Goal: Complete application form

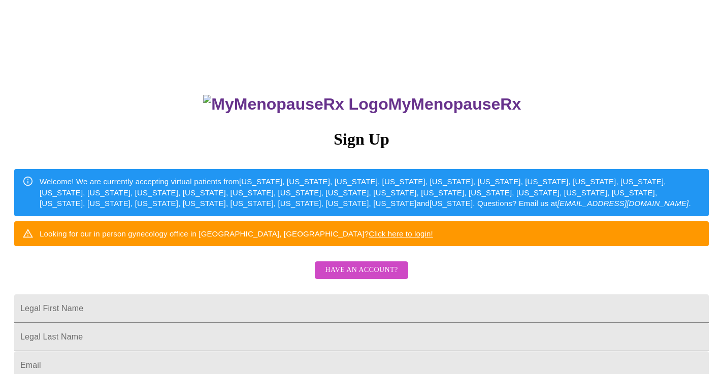
click at [356, 277] on span "Have an account?" at bounding box center [361, 270] width 73 height 13
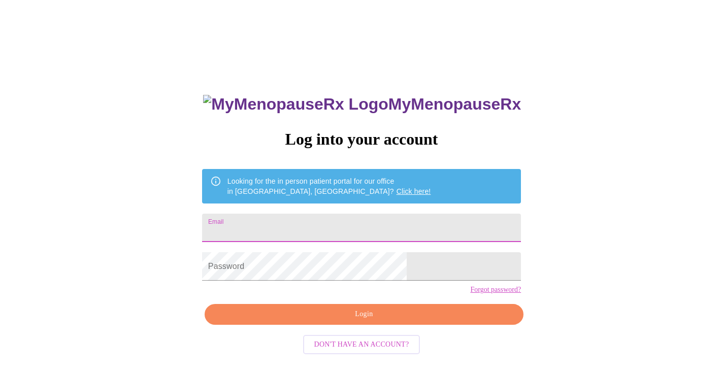
type input "[EMAIL_ADDRESS][DOMAIN_NAME]"
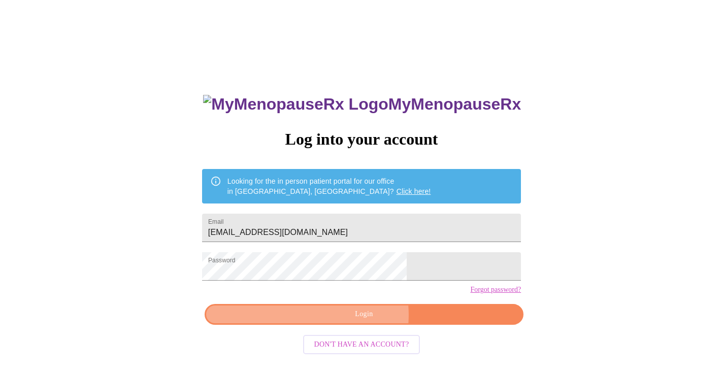
click at [356, 321] on span "Login" at bounding box center [364, 314] width 296 height 13
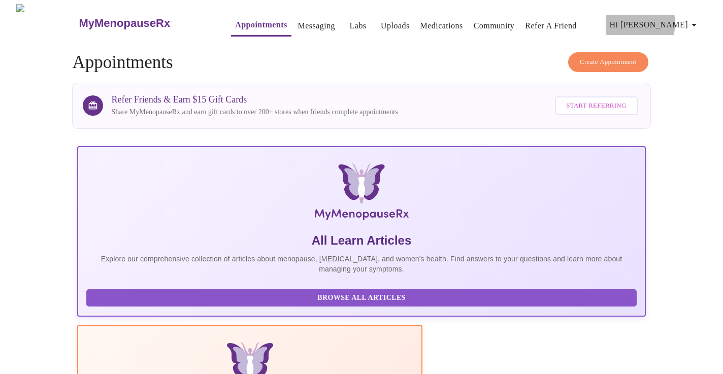
click at [672, 19] on span "Hi [PERSON_NAME]" at bounding box center [655, 25] width 90 height 14
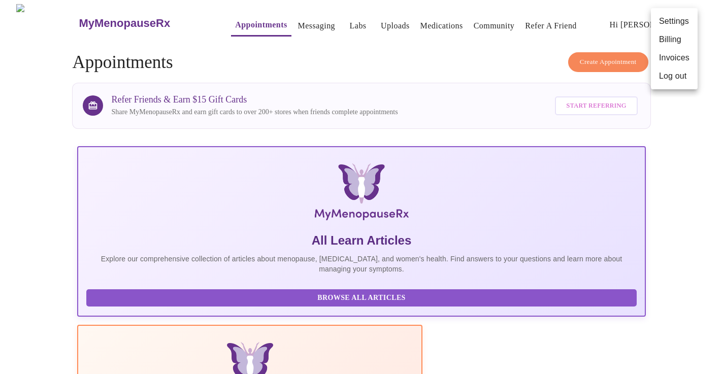
click at [249, 22] on div at bounding box center [361, 187] width 723 height 374
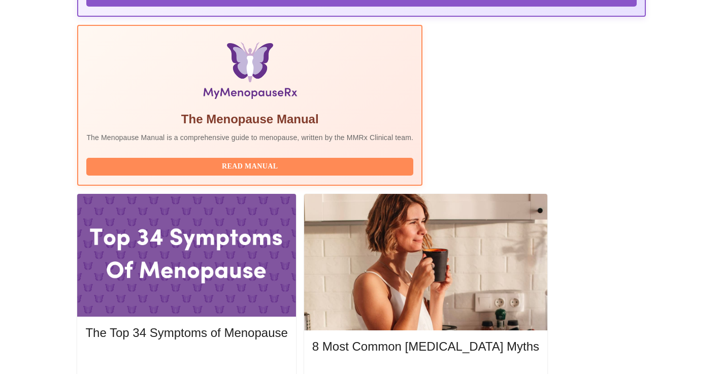
scroll to position [307, 0]
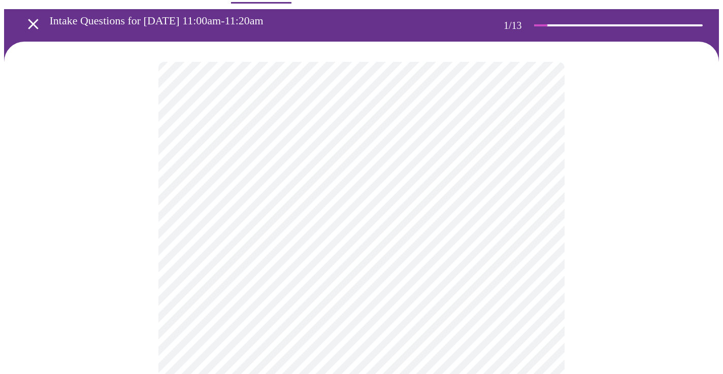
scroll to position [34, 0]
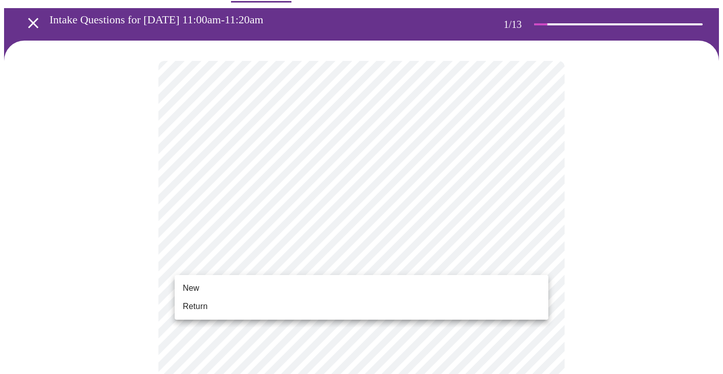
click at [232, 304] on li "Return" at bounding box center [362, 307] width 374 height 18
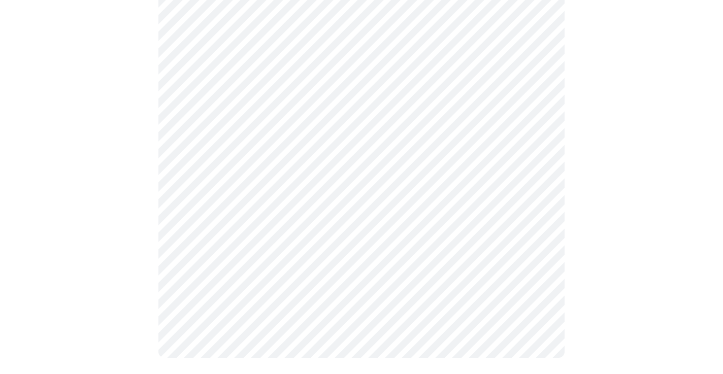
scroll to position [0, 0]
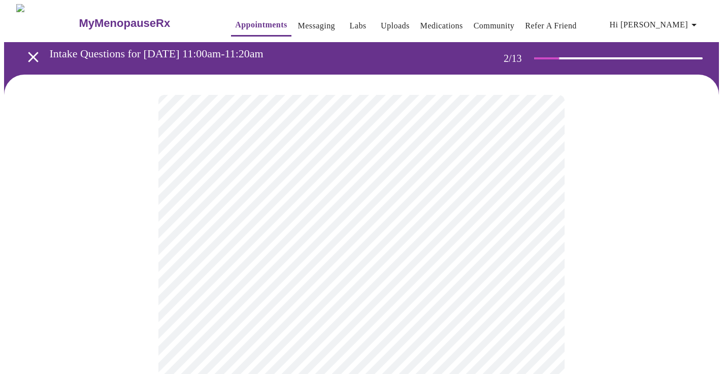
click at [475, 212] on body "MyMenopauseRx Appointments Messaging Labs Uploads Medications Community Refer a…" at bounding box center [361, 308] width 715 height 609
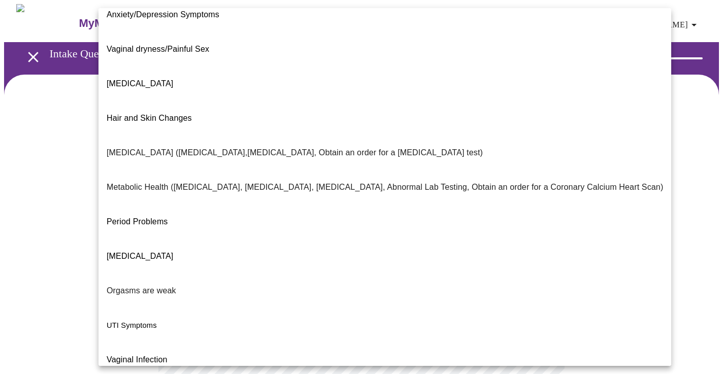
scroll to position [152, 0]
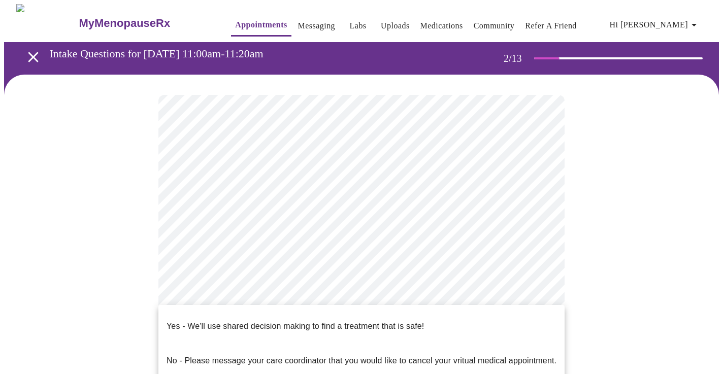
click at [292, 312] on body "MyMenopauseRx Appointments Messaging Labs Uploads Medications Community Refer a…" at bounding box center [361, 305] width 715 height 603
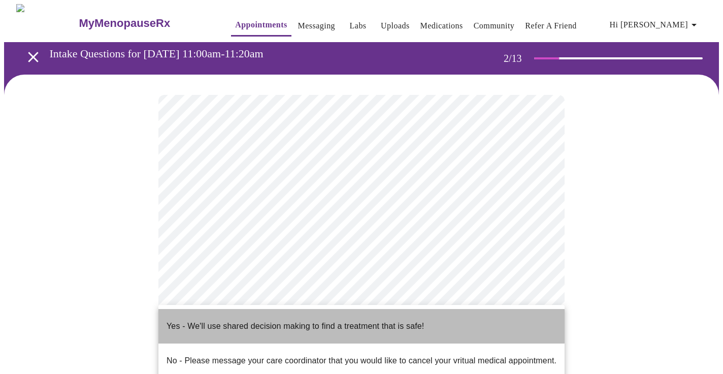
click at [320, 320] on p "Yes - We'll use shared decision making to find a treatment that is safe!" at bounding box center [295, 326] width 257 height 12
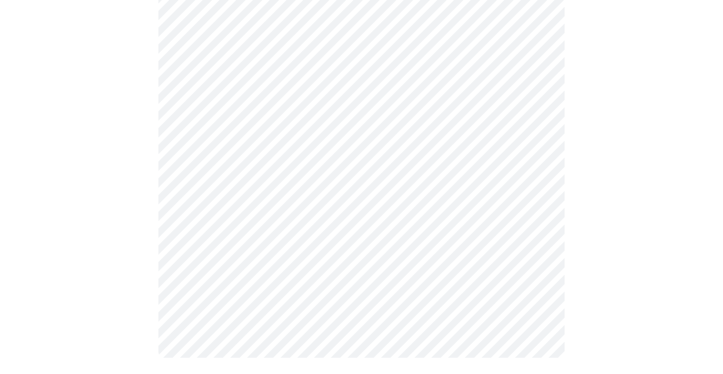
scroll to position [0, 0]
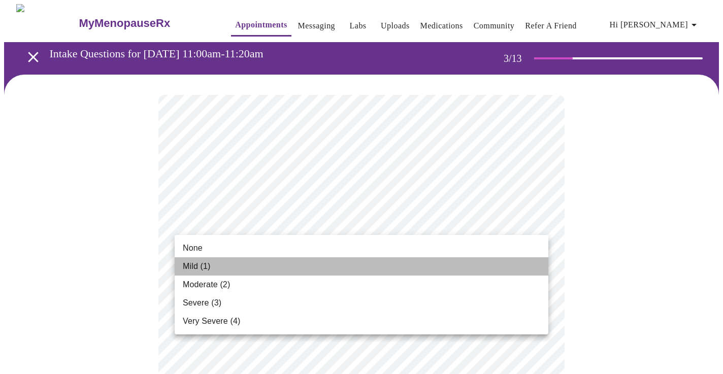
click at [359, 269] on li "Mild (1)" at bounding box center [362, 266] width 374 height 18
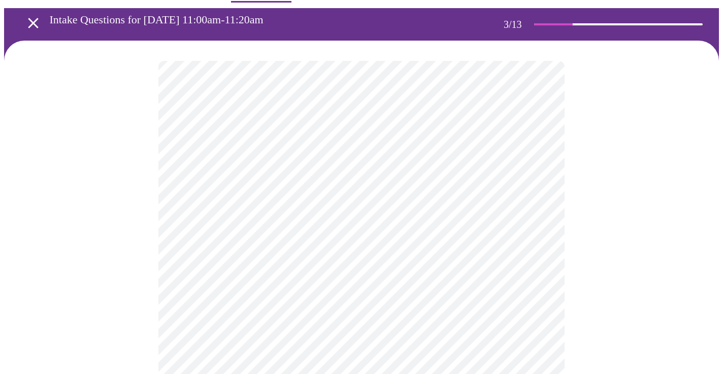
scroll to position [38, 0]
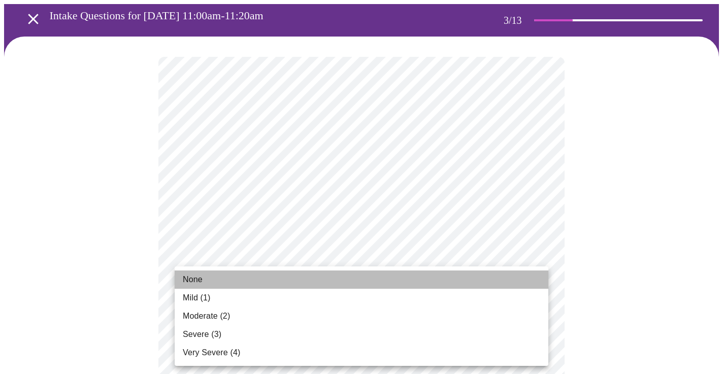
click at [268, 285] on li "None" at bounding box center [362, 280] width 374 height 18
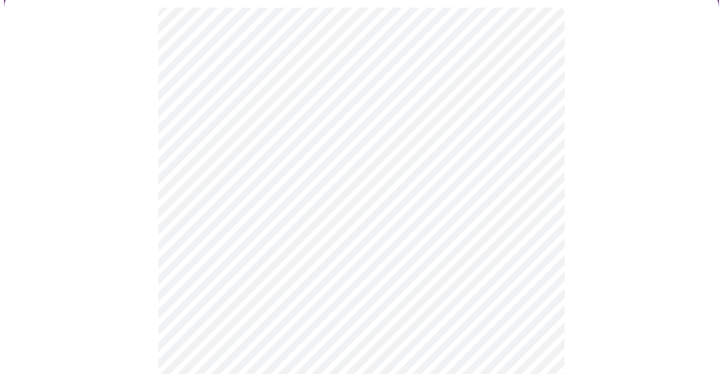
scroll to position [118, 0]
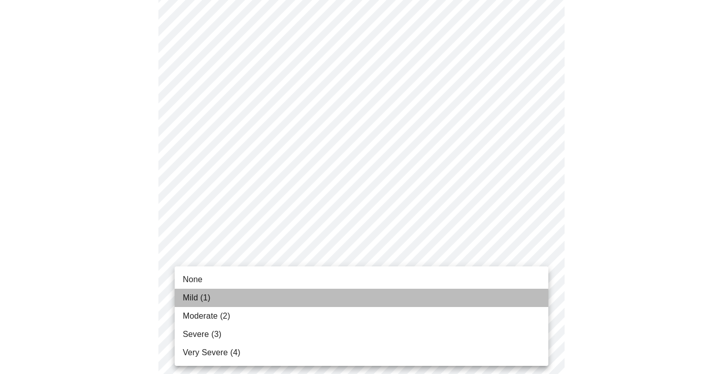
click at [269, 299] on li "Mild (1)" at bounding box center [362, 298] width 374 height 18
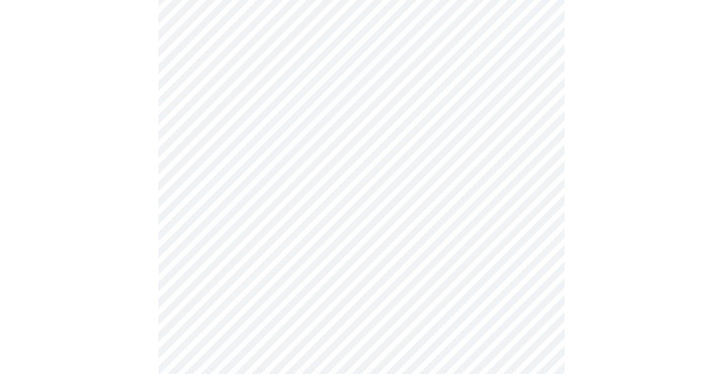
scroll to position [135, 0]
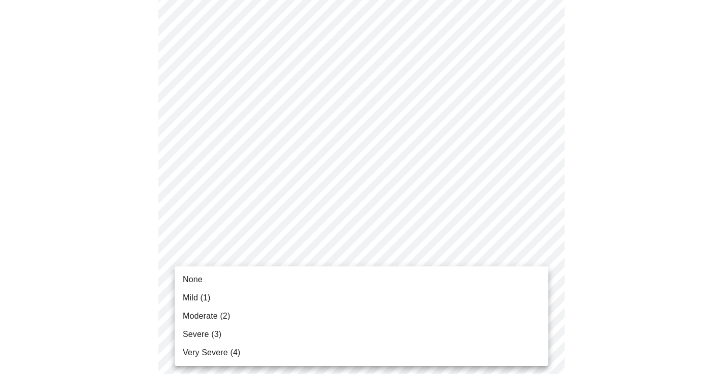
click at [281, 300] on li "Mild (1)" at bounding box center [362, 298] width 374 height 18
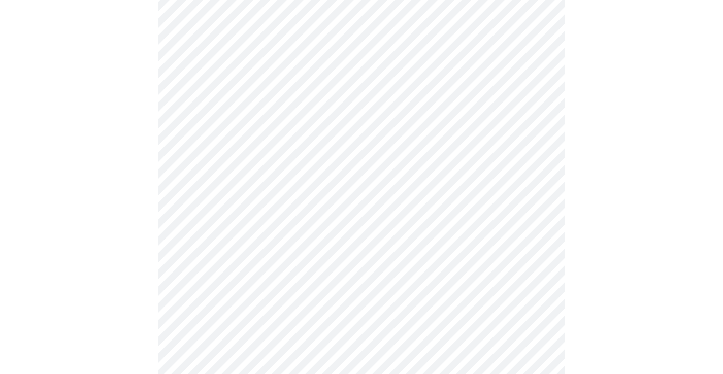
scroll to position [336, 0]
click at [363, 191] on body "MyMenopauseRx Appointments Messaging Labs Uploads Medications Community Refer a…" at bounding box center [361, 313] width 715 height 1290
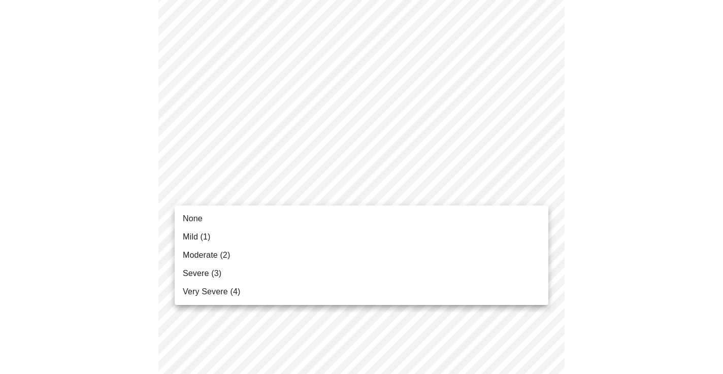
click at [333, 238] on li "Mild (1)" at bounding box center [362, 237] width 374 height 18
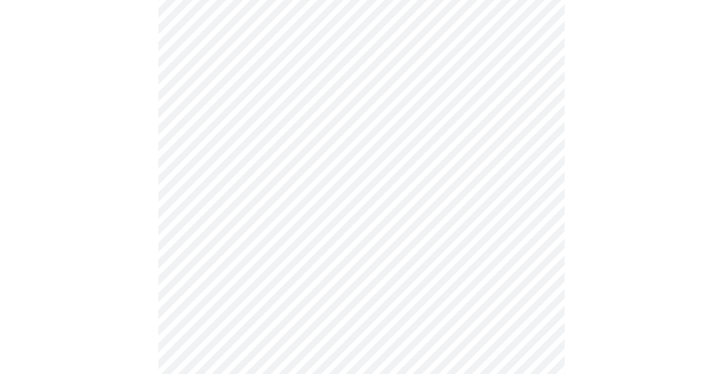
scroll to position [412, 0]
click at [345, 187] on body "MyMenopauseRx Appointments Messaging Labs Uploads Medications Community Refer a…" at bounding box center [361, 230] width 715 height 1276
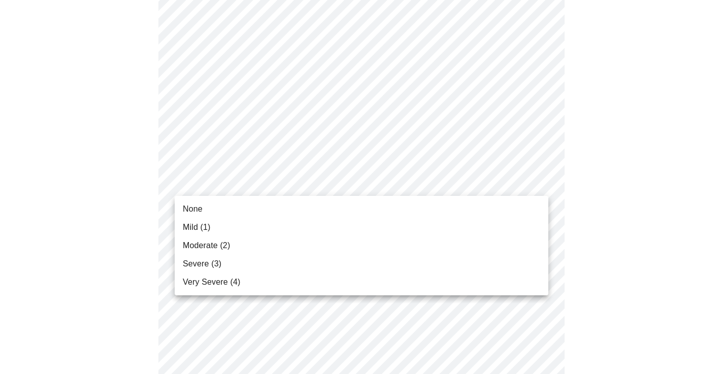
click at [314, 222] on li "Mild (1)" at bounding box center [362, 227] width 374 height 18
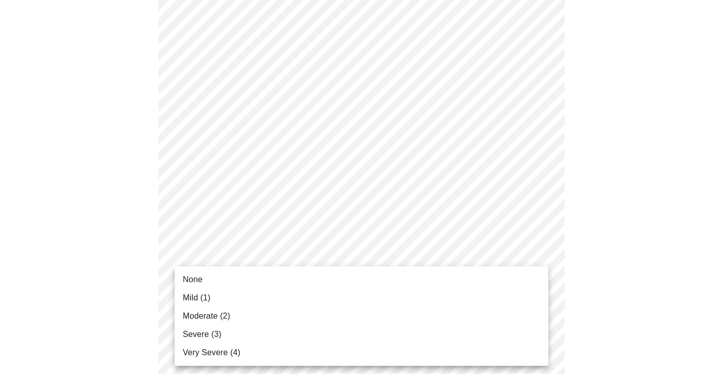
click at [299, 266] on body "MyMenopauseRx Appointments Messaging Labs Uploads Medications Community Refer a…" at bounding box center [361, 223] width 715 height 1263
click at [277, 279] on li "None" at bounding box center [362, 280] width 374 height 18
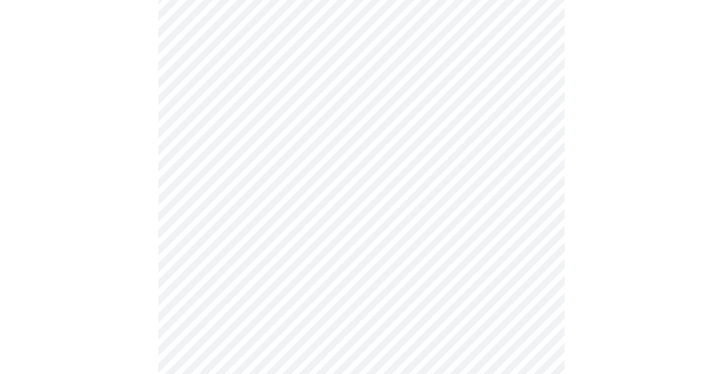
scroll to position [524, 0]
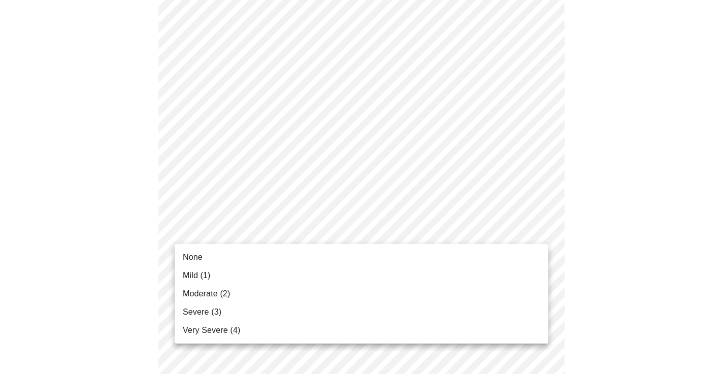
click at [292, 228] on body "MyMenopauseRx Appointments Messaging Labs Uploads Medications Community Refer a…" at bounding box center [361, 104] width 715 height 1249
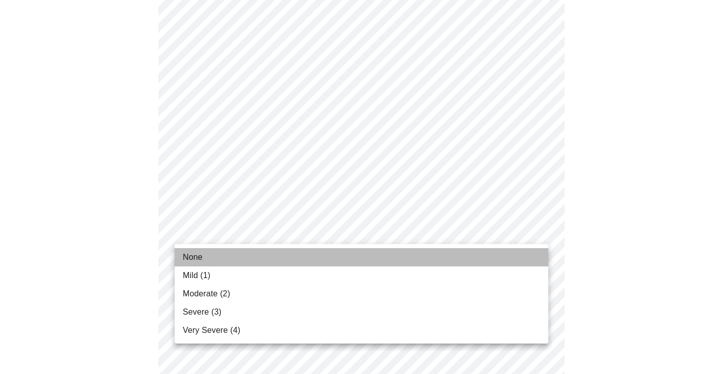
click at [275, 250] on li "None" at bounding box center [362, 257] width 374 height 18
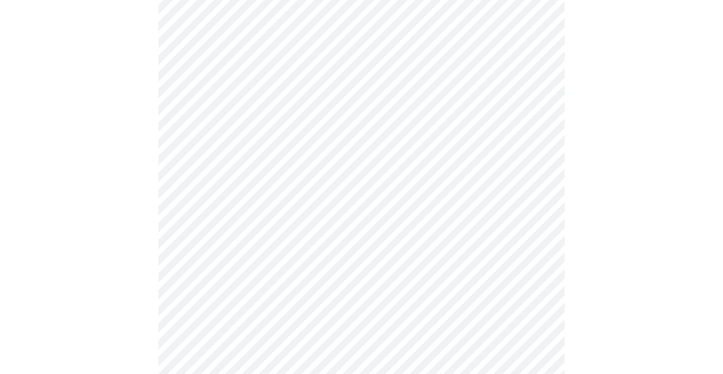
scroll to position [583, 0]
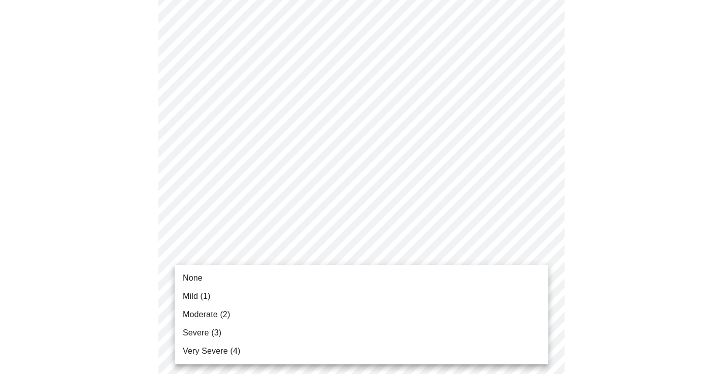
click at [298, 251] on body "MyMenopauseRx Appointments Messaging Labs Uploads Medications Community Refer a…" at bounding box center [361, 38] width 715 height 1235
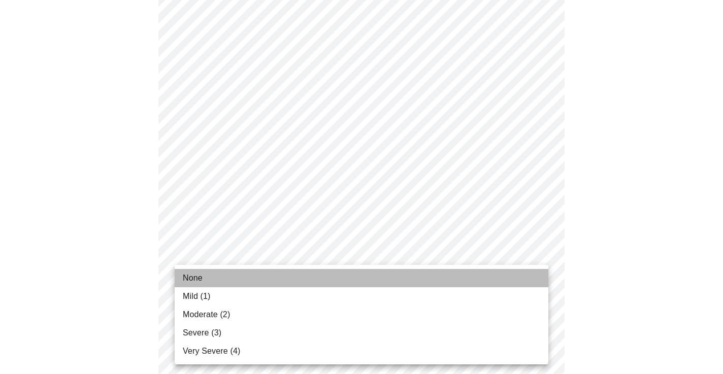
click at [227, 281] on li "None" at bounding box center [362, 278] width 374 height 18
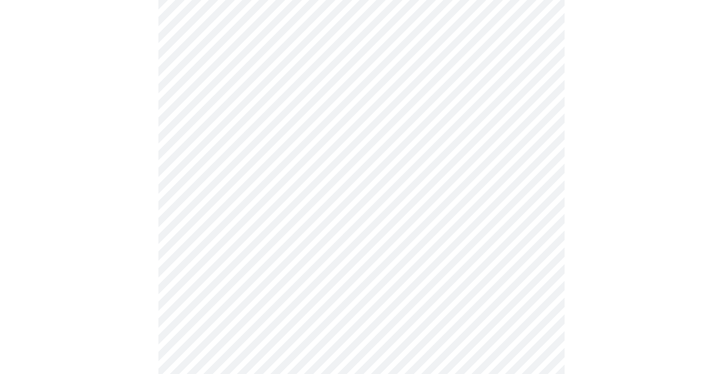
scroll to position [819, 0]
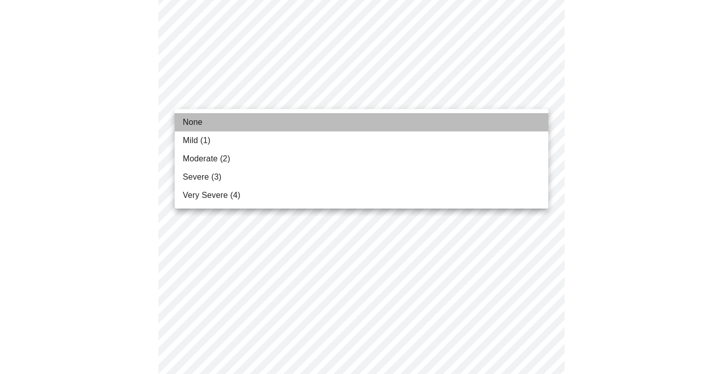
click at [246, 127] on li "None" at bounding box center [362, 122] width 374 height 18
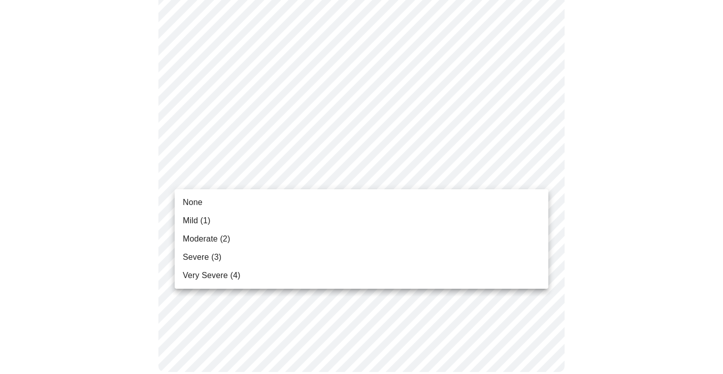
click at [247, 222] on li "Mild (1)" at bounding box center [362, 221] width 374 height 18
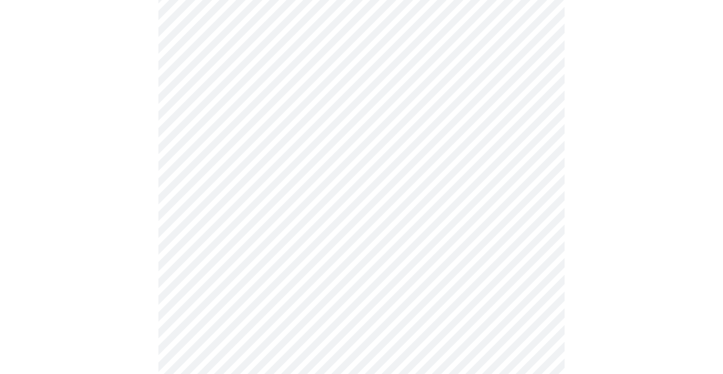
scroll to position [336, 0]
click at [241, 247] on body "MyMenopauseRx Appointments Messaging Labs Uploads Medications Community Refer a…" at bounding box center [361, 147] width 715 height 959
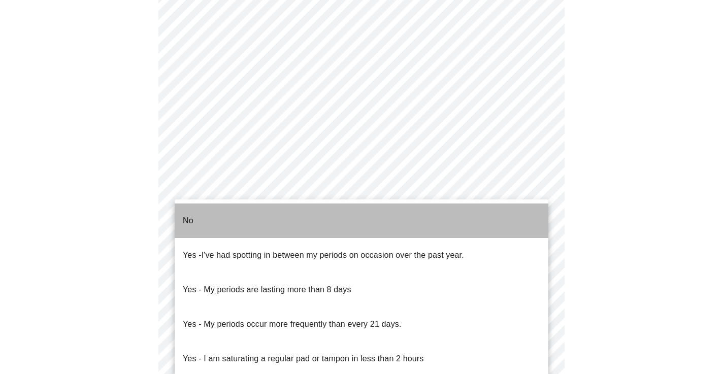
click at [234, 215] on li "No" at bounding box center [362, 221] width 374 height 35
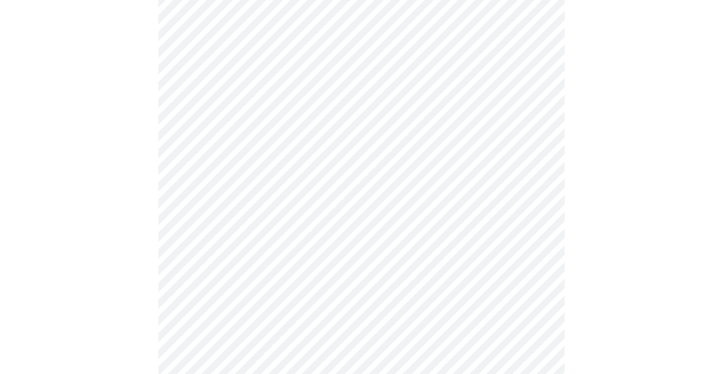
scroll to position [466, 0]
click at [235, 191] on body "MyMenopauseRx Appointments Messaging Labs Uploads Medications Community Refer a…" at bounding box center [361, 14] width 715 height 953
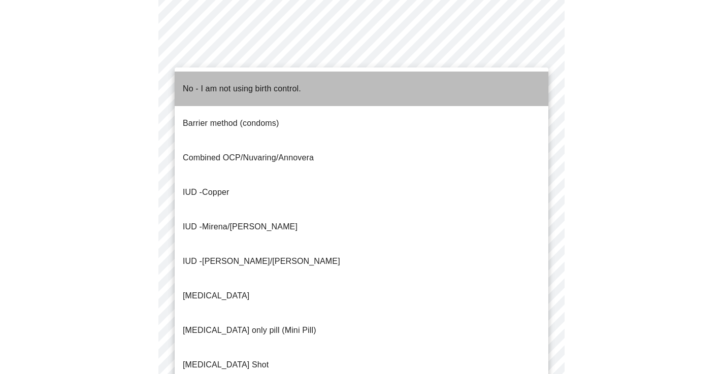
click at [234, 85] on p "No - I am not using birth control." at bounding box center [242, 89] width 118 height 12
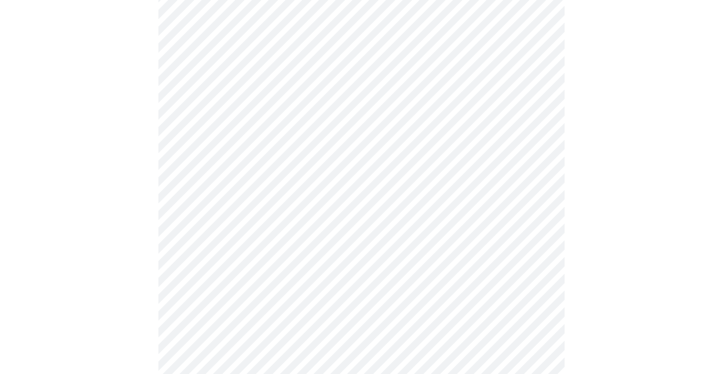
scroll to position [495, 0]
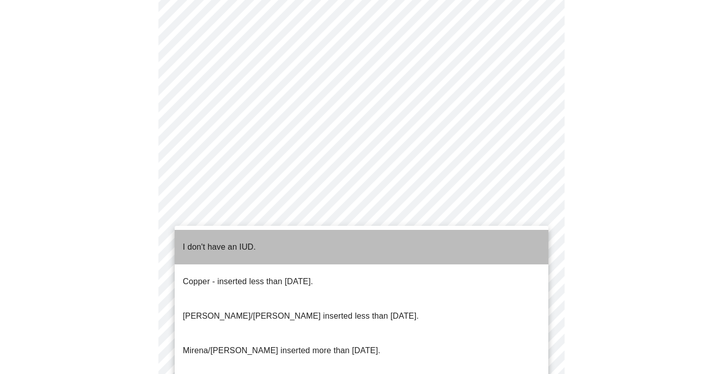
click at [266, 243] on li "I don't have an IUD." at bounding box center [362, 247] width 374 height 35
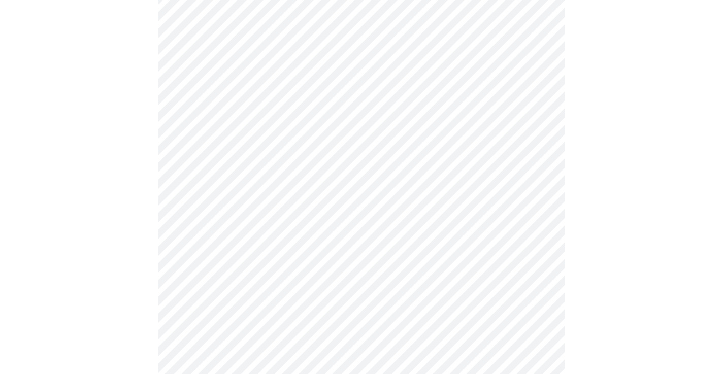
scroll to position [559, 0]
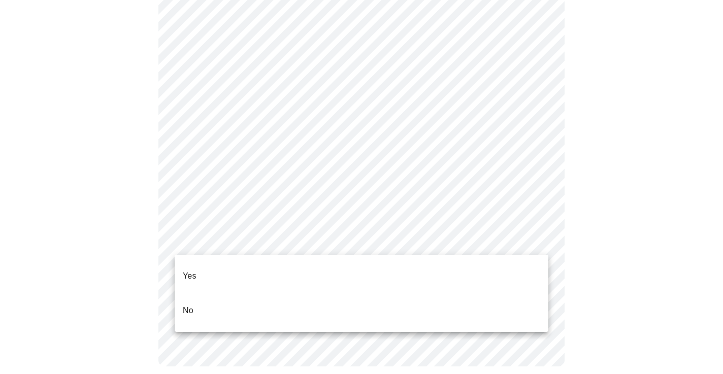
click at [230, 267] on li "Yes" at bounding box center [362, 276] width 374 height 35
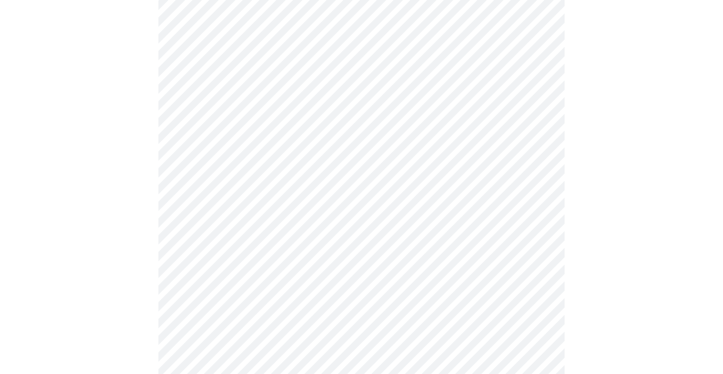
scroll to position [2542, 0]
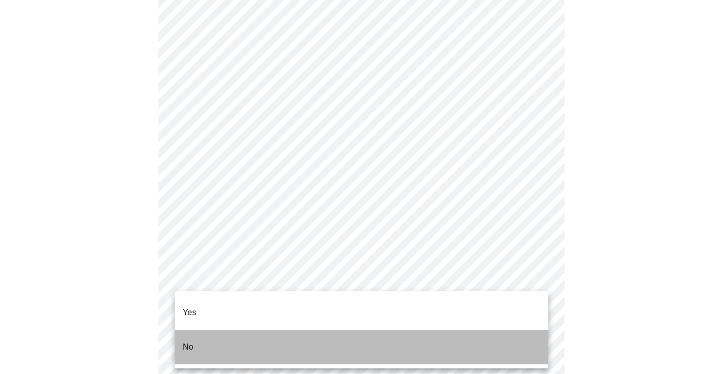
click at [208, 330] on li "No" at bounding box center [362, 347] width 374 height 35
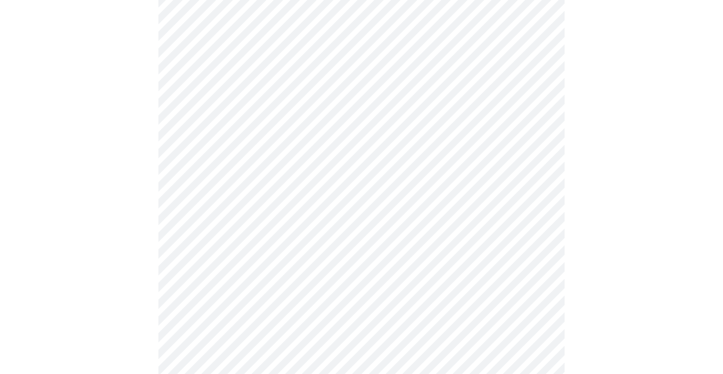
scroll to position [2748, 0]
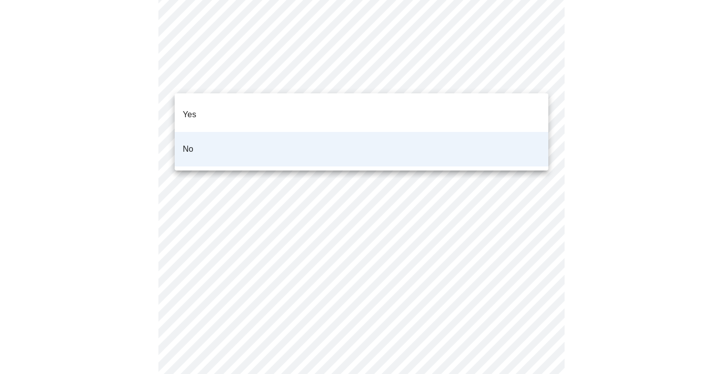
click at [395, 172] on div at bounding box center [361, 187] width 723 height 374
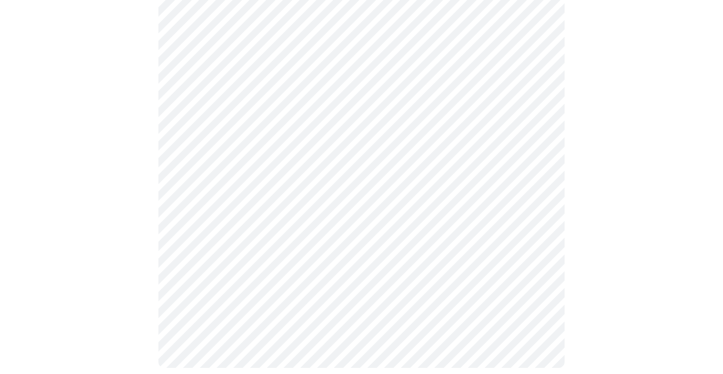
scroll to position [494, 0]
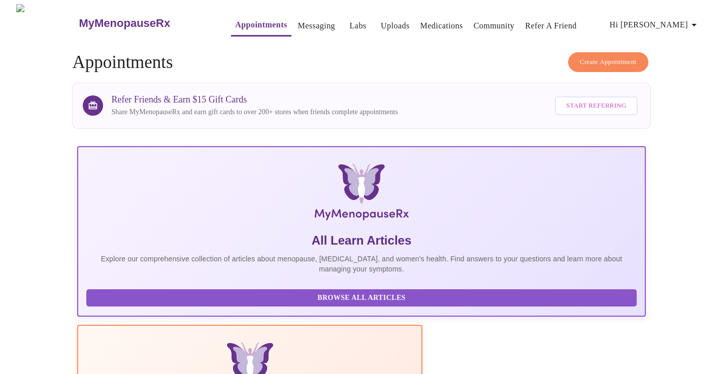
click at [241, 24] on link "Appointments" at bounding box center [261, 25] width 52 height 14
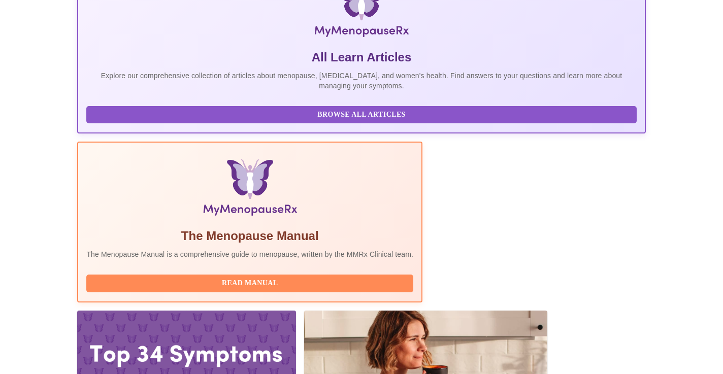
scroll to position [185, 0]
